Goal: Navigation & Orientation: Find specific page/section

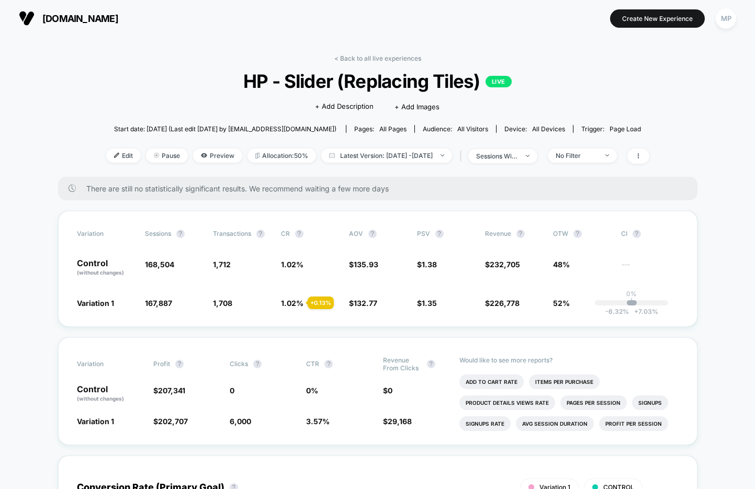
scroll to position [31, 0]
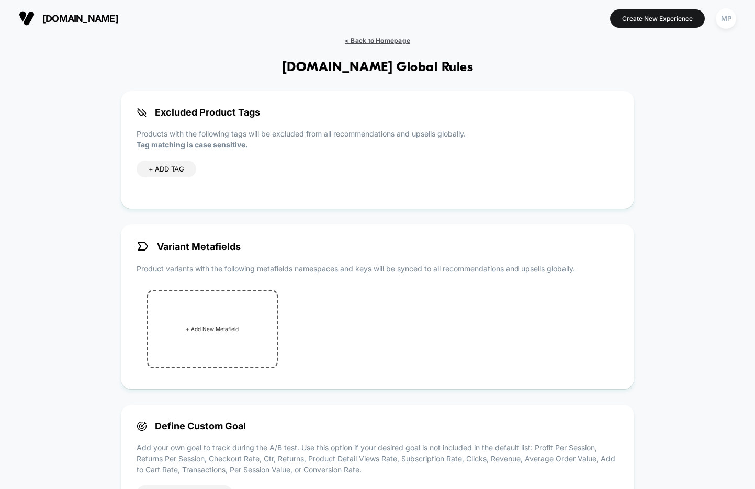
click at [375, 42] on span "< Back to Homepage" at bounding box center [377, 41] width 65 height 8
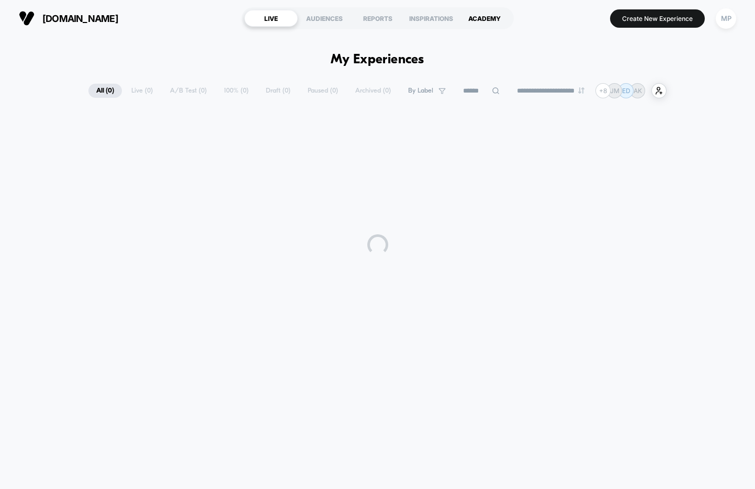
click at [481, 24] on div "ACADEMY" at bounding box center [484, 18] width 53 height 17
